Goal: Find specific page/section

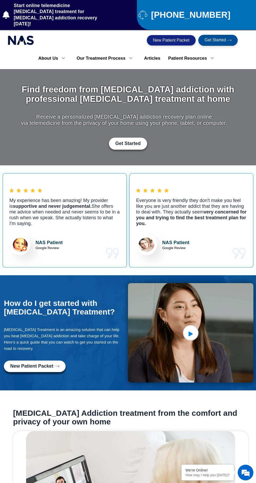
click at [189, 53] on link "Patient Resources" at bounding box center [193, 58] width 57 height 11
click at [229, 91] on link "[MEDICAL_DATA] and Pregnancy Test" at bounding box center [204, 97] width 78 height 19
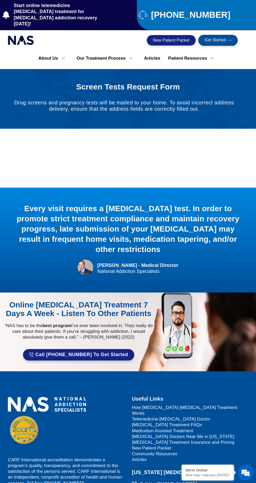
click at [197, 53] on link "Patient Resources" at bounding box center [193, 58] width 57 height 11
click at [231, 92] on link "[MEDICAL_DATA] and Pregnancy Test" at bounding box center [204, 97] width 78 height 19
